Goal: Transaction & Acquisition: Purchase product/service

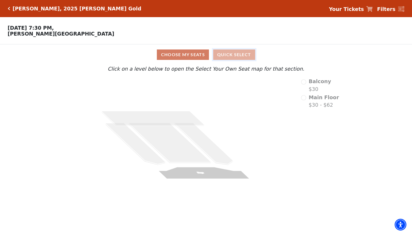
click at [239, 55] on button "Quick Select" at bounding box center [234, 54] width 42 height 10
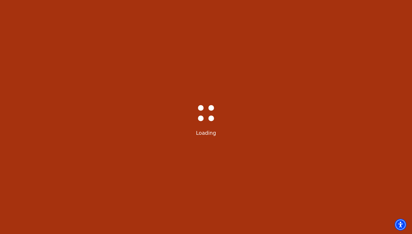
select select "6501"
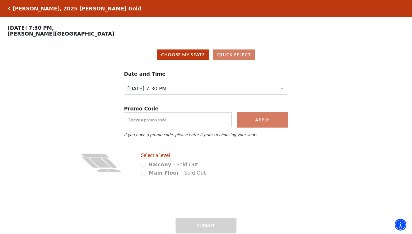
click at [9, 8] on icon "Click here to go back to filters" at bounding box center [9, 9] width 2 height 4
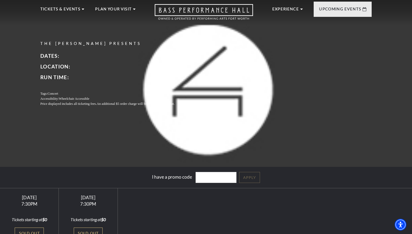
scroll to position [17, 0]
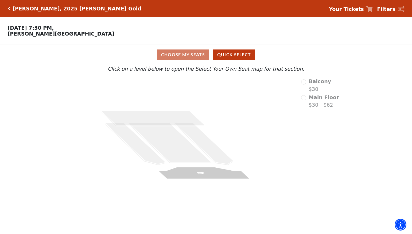
click at [342, 9] on strong "Your Tickets" at bounding box center [346, 9] width 35 height 6
